Goal: Task Accomplishment & Management: Manage account settings

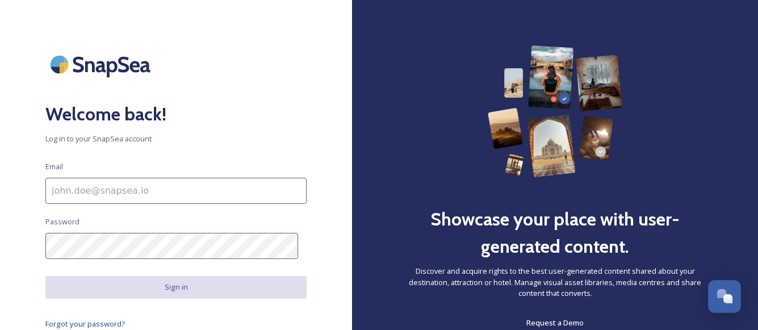
click at [197, 193] on input at bounding box center [175, 191] width 261 height 26
type input "[PERSON_NAME][EMAIL_ADDRESS][DOMAIN_NAME]"
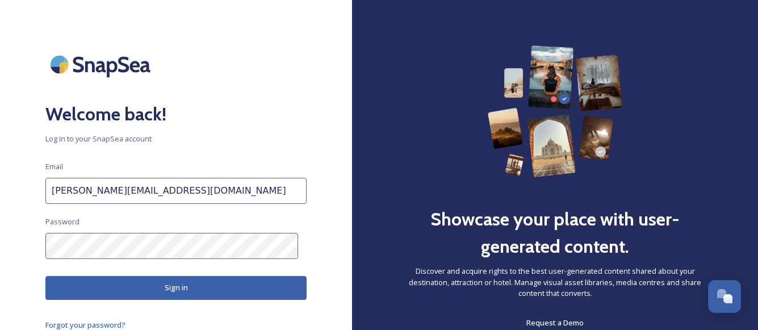
click at [153, 285] on button "Sign in" at bounding box center [175, 287] width 261 height 23
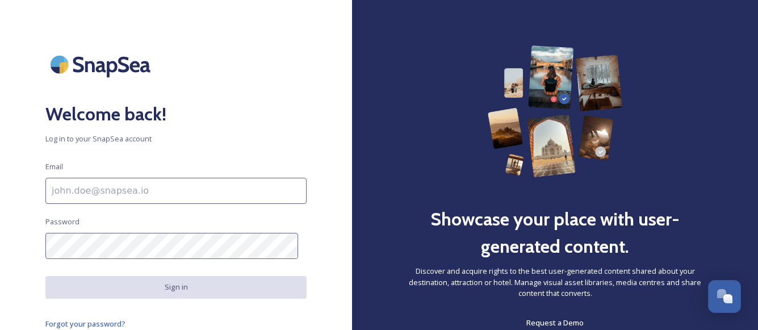
click at [107, 193] on input at bounding box center [175, 191] width 261 height 26
type input "[PERSON_NAME][EMAIL_ADDRESS][DOMAIN_NAME]"
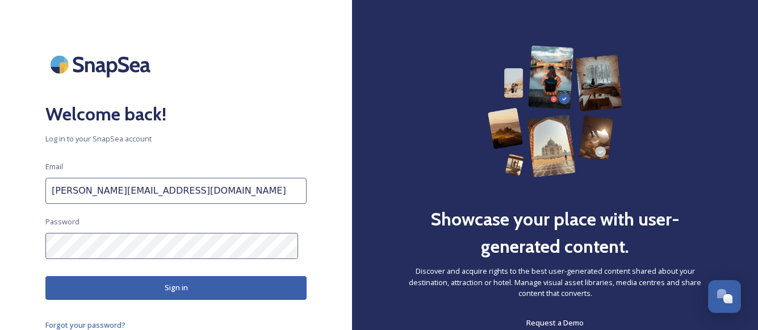
click at [130, 290] on button "Sign in" at bounding box center [175, 287] width 261 height 23
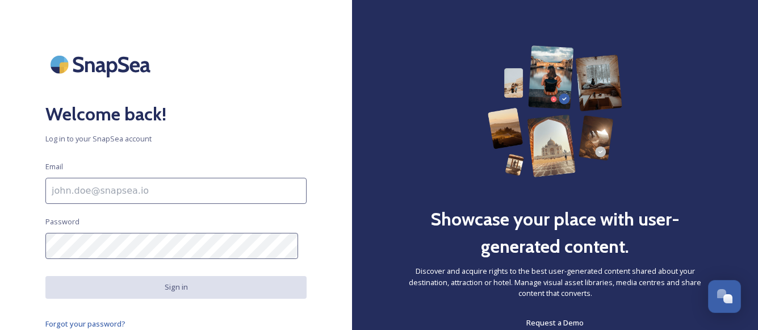
click at [261, 187] on input at bounding box center [175, 191] width 261 height 26
type input "[PERSON_NAME][EMAIL_ADDRESS][DOMAIN_NAME]"
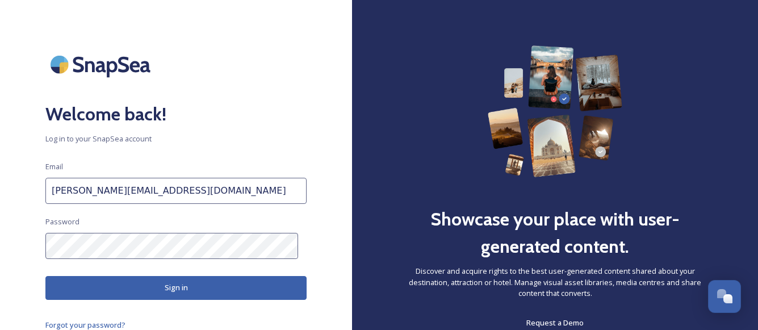
click at [144, 290] on button "Sign in" at bounding box center [175, 287] width 261 height 23
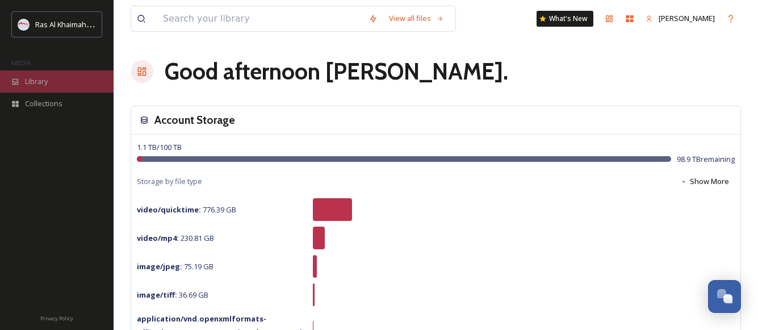
click at [43, 75] on div "Library" at bounding box center [57, 81] width 114 height 22
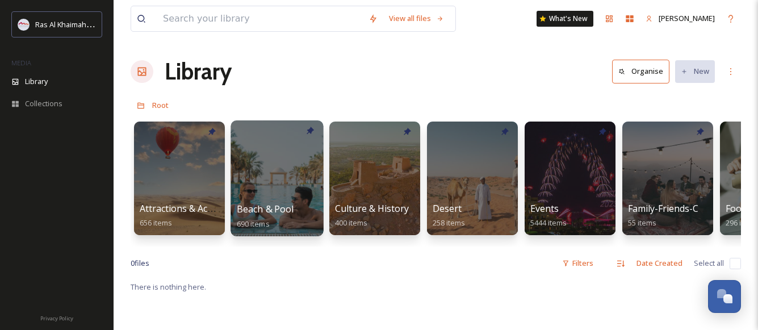
click at [279, 169] on div at bounding box center [277, 178] width 93 height 116
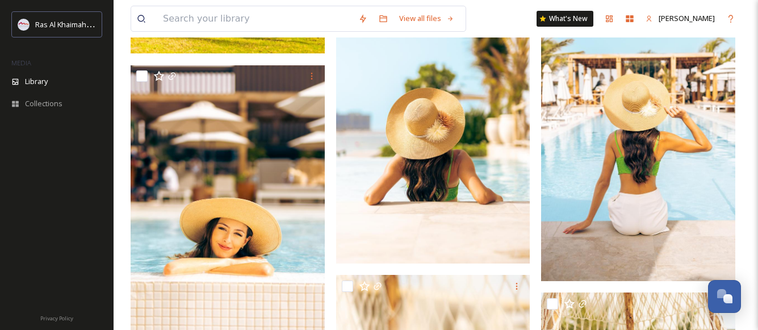
scroll to position [7863, 0]
